Goal: Task Accomplishment & Management: Manage account settings

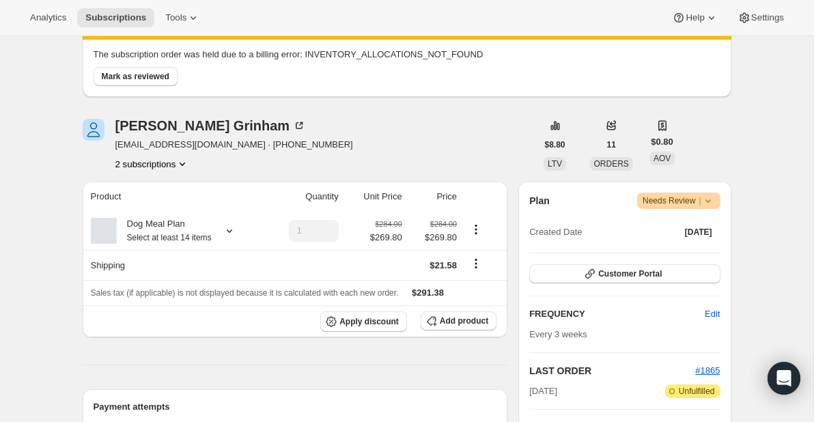
scroll to position [163, 0]
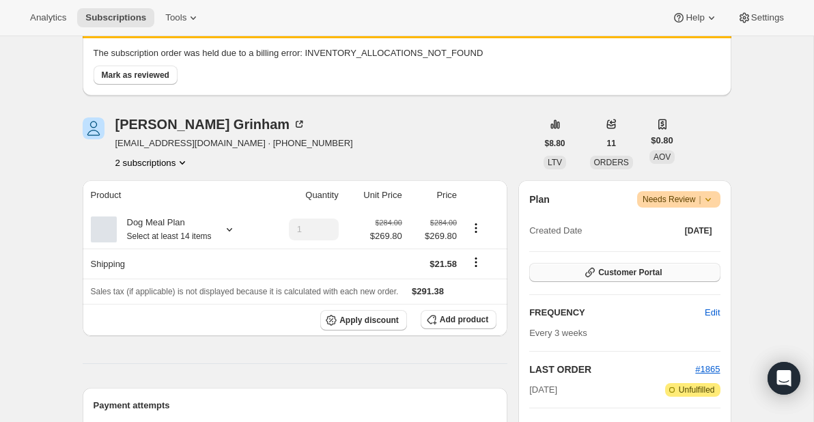
click at [620, 273] on span "Customer Portal" at bounding box center [630, 272] width 64 height 11
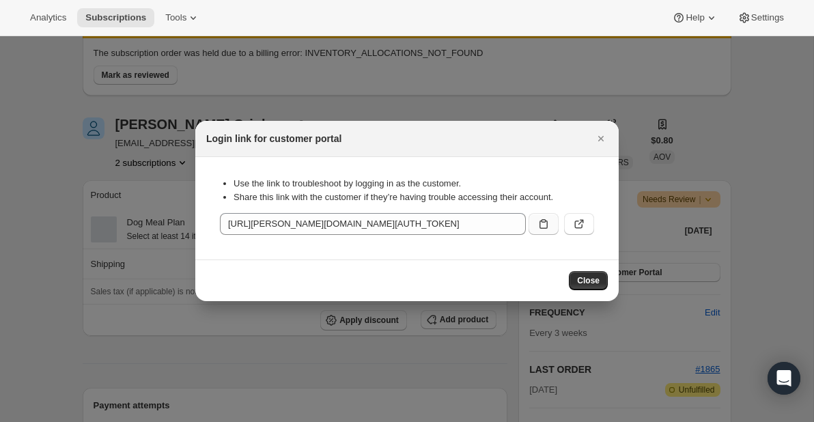
click at [540, 220] on icon ":rc8:" at bounding box center [544, 224] width 14 height 14
click at [596, 139] on icon "Close" at bounding box center [601, 139] width 14 height 14
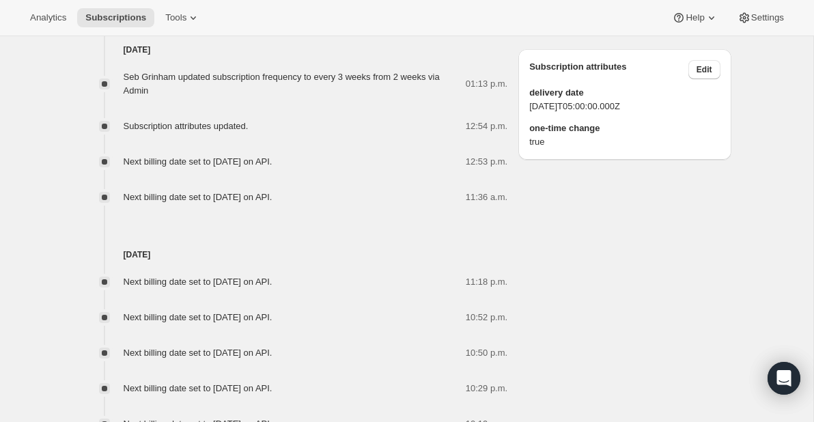
scroll to position [993, 0]
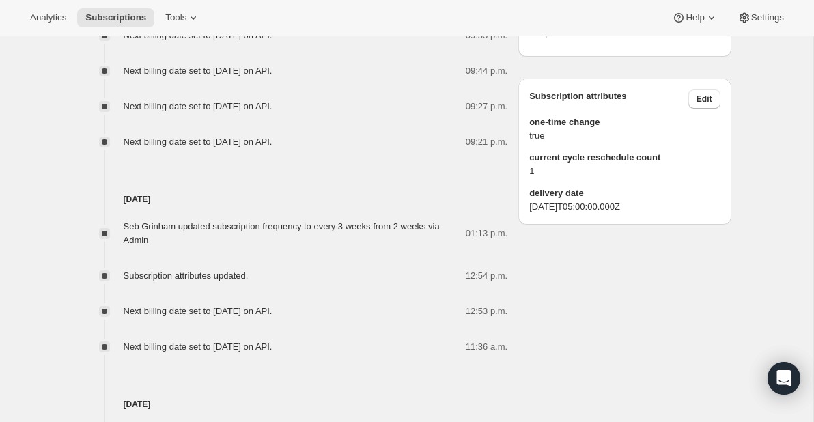
scroll to position [900, 0]
click at [704, 104] on span "Edit" at bounding box center [705, 98] width 16 height 11
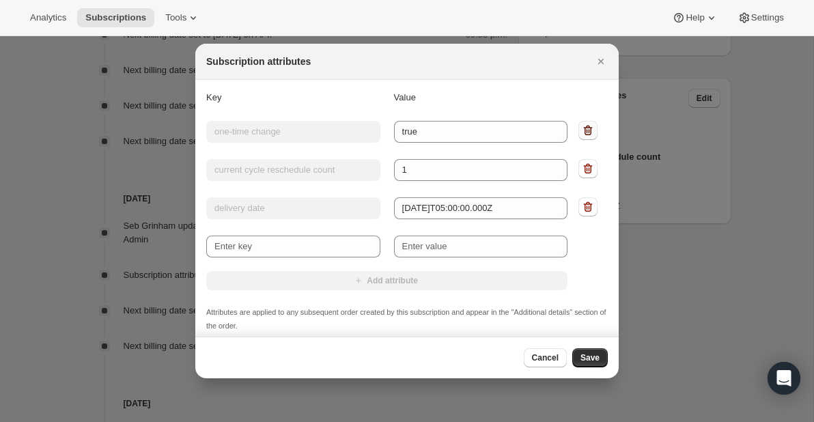
click at [592, 130] on icon ":r20:" at bounding box center [588, 131] width 14 height 14
type input "current cycle reschedule count"
type input "1"
type input "delivery date"
type input "Wed 2025-09-24T05:00:00.000Z"
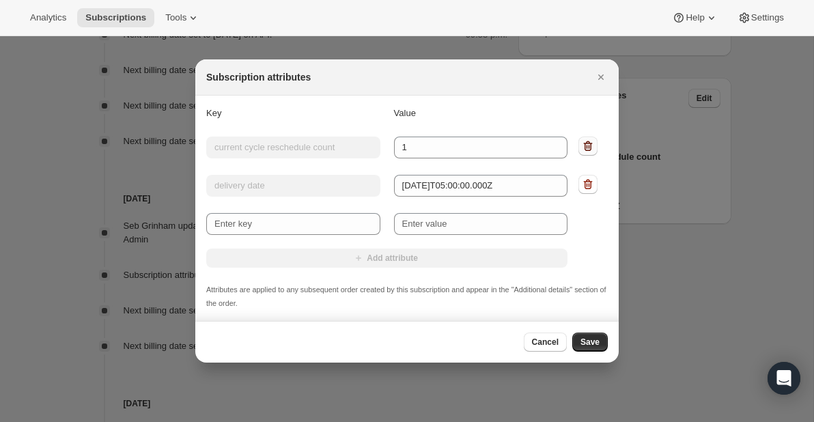
click at [588, 148] on icon ":r20:" at bounding box center [587, 147] width 1 height 4
type input "delivery date"
type input "Wed 2025-09-24T05:00:00.000Z"
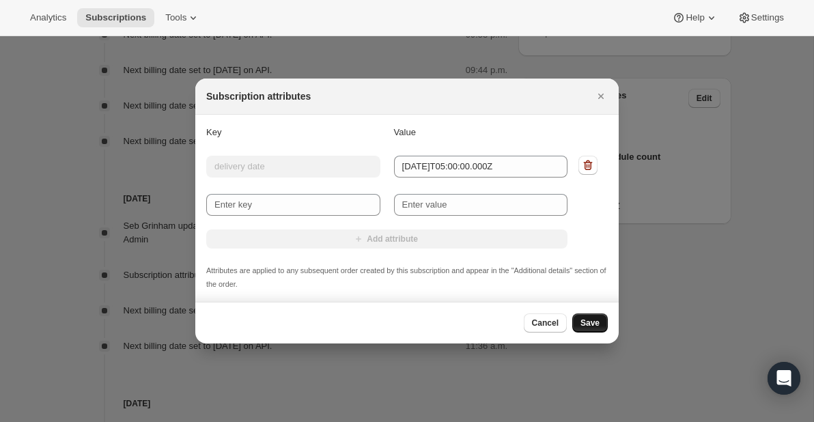
click at [591, 324] on span "Save" at bounding box center [590, 323] width 19 height 11
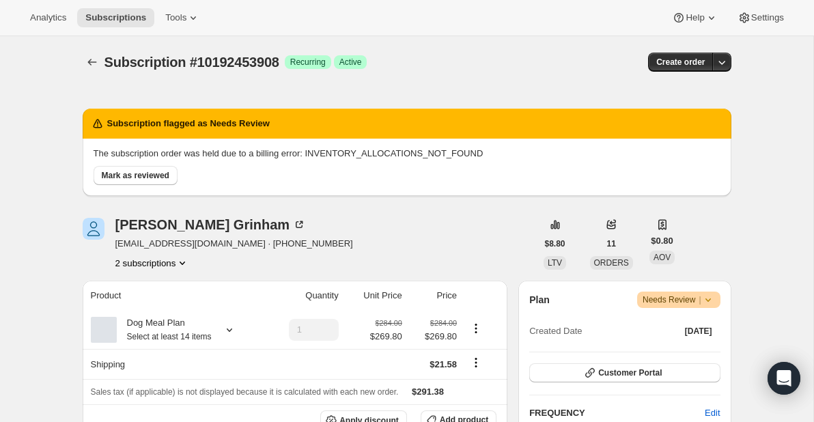
click at [441, 224] on div "[PERSON_NAME] [EMAIL_ADDRESS][DOMAIN_NAME] · [PHONE_NUMBER] 2 subscriptions" at bounding box center [310, 244] width 454 height 52
